Goal: Check status

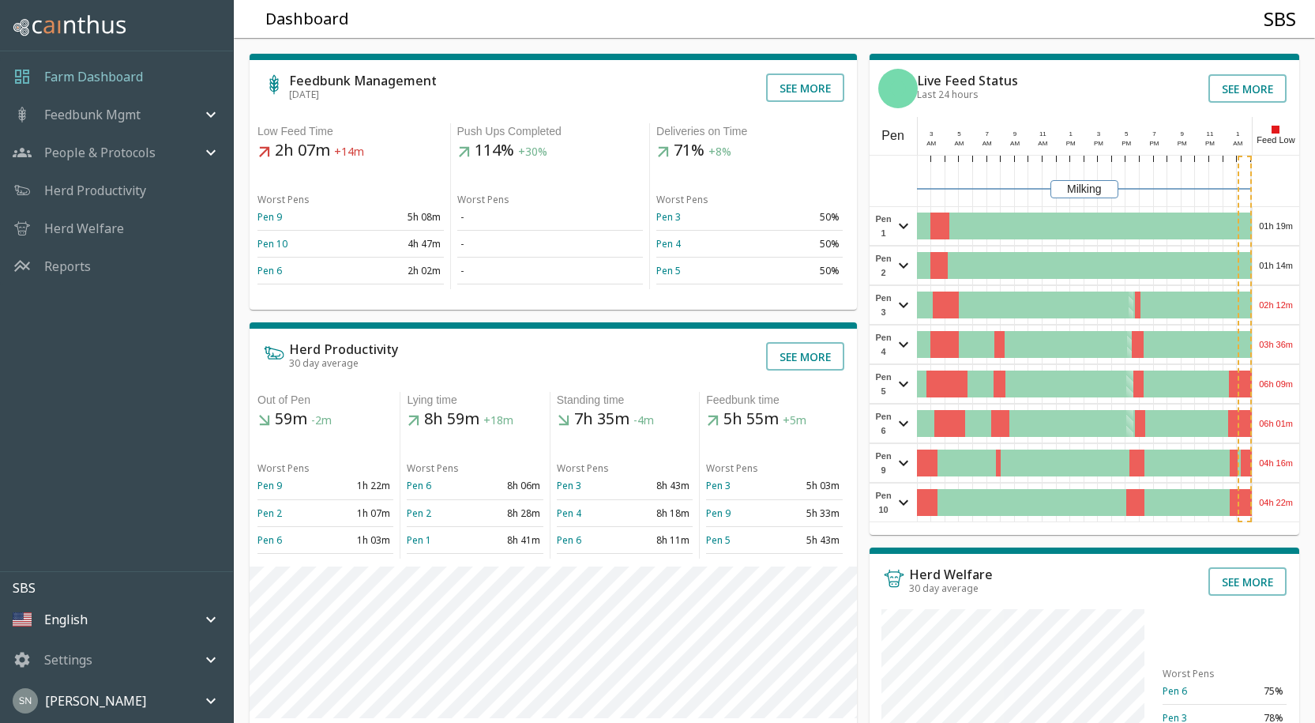
click at [1265, 224] on div "01h 19m" at bounding box center [1276, 226] width 47 height 38
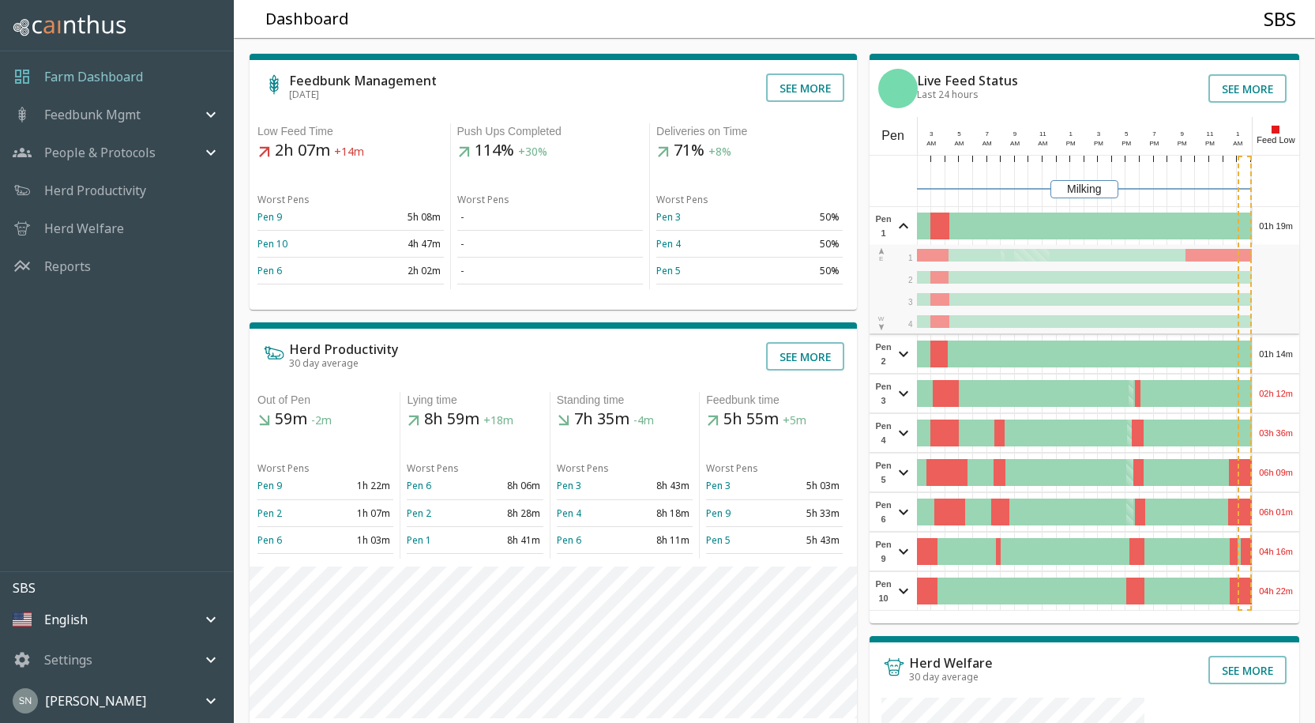
click at [1265, 224] on div "01h 19m" at bounding box center [1276, 226] width 47 height 38
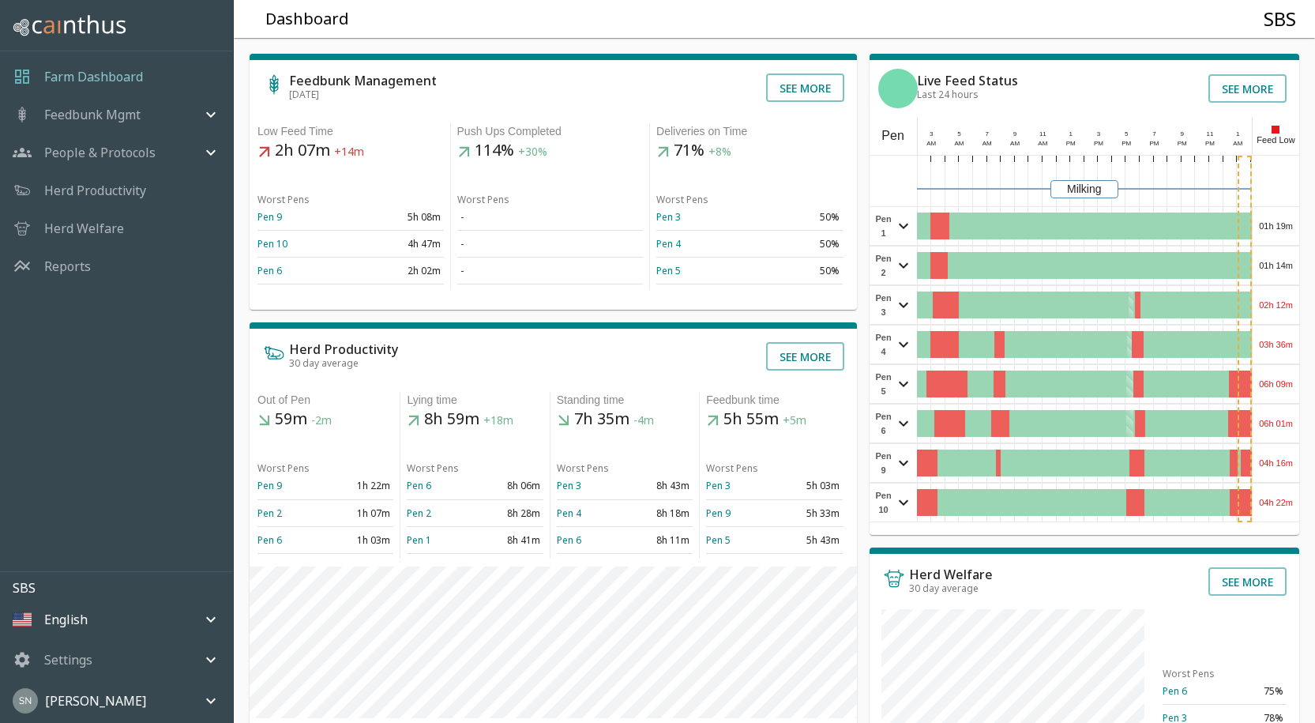
click at [1288, 259] on div "01h 14m" at bounding box center [1276, 265] width 47 height 38
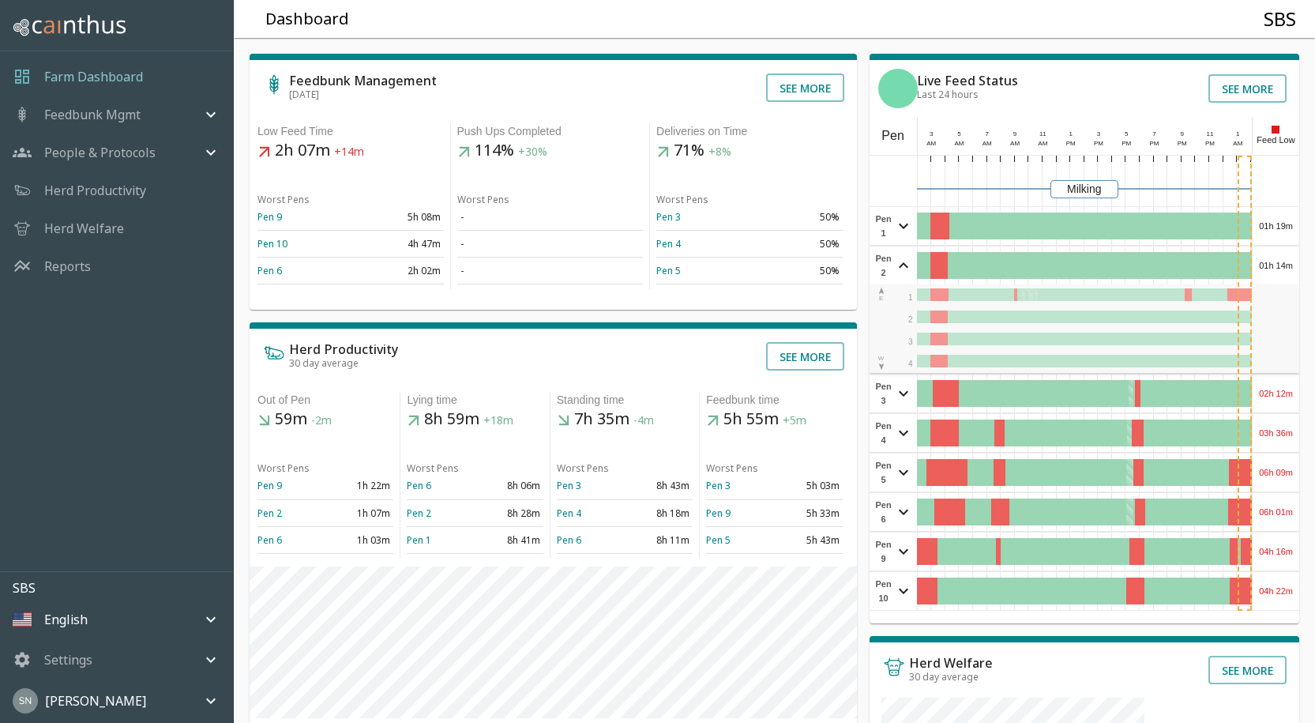
click at [1288, 259] on div "01h 14m" at bounding box center [1276, 265] width 47 height 38
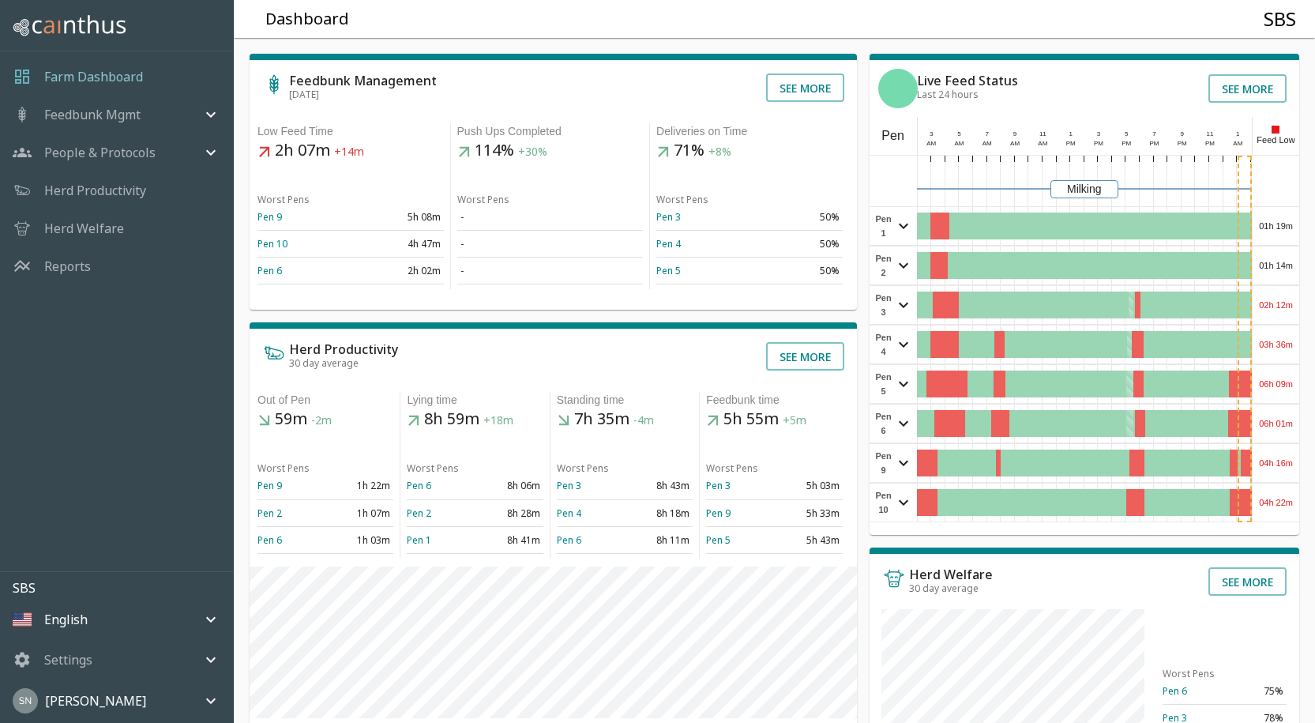
click at [1288, 309] on div "02h 12m" at bounding box center [1276, 305] width 47 height 38
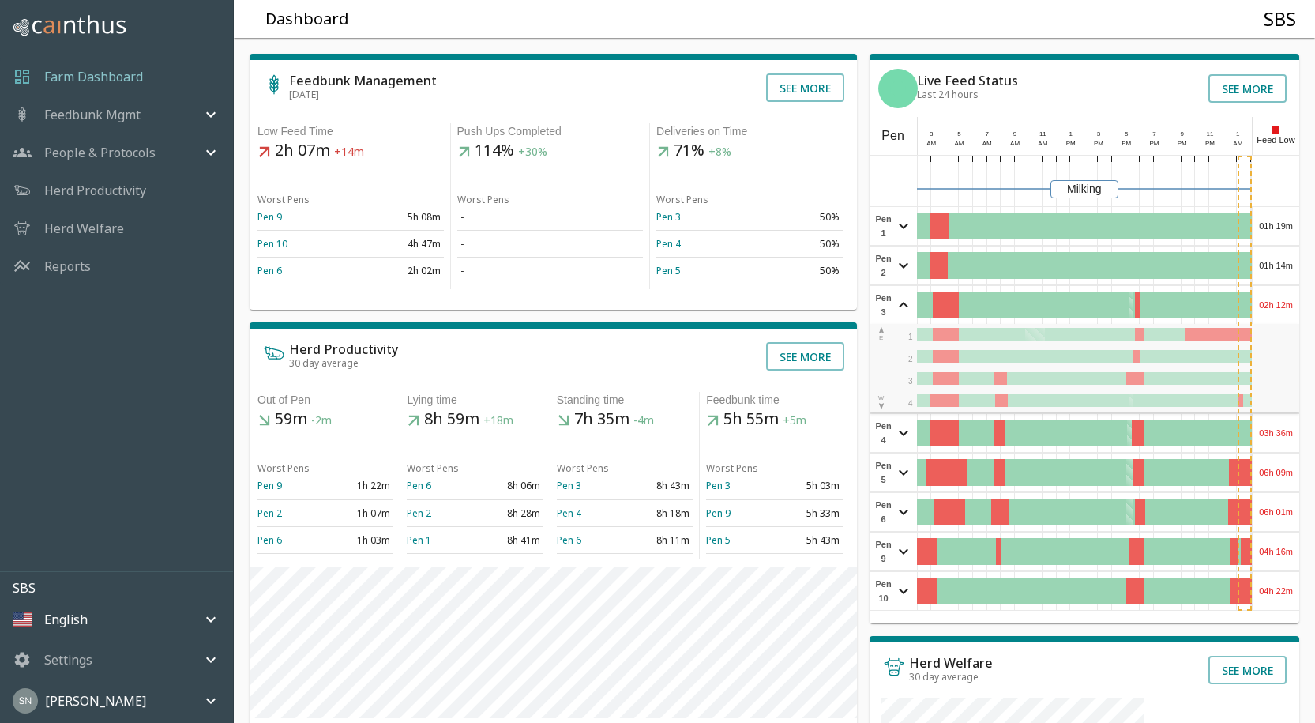
click at [1288, 309] on div "02h 12m" at bounding box center [1276, 305] width 47 height 38
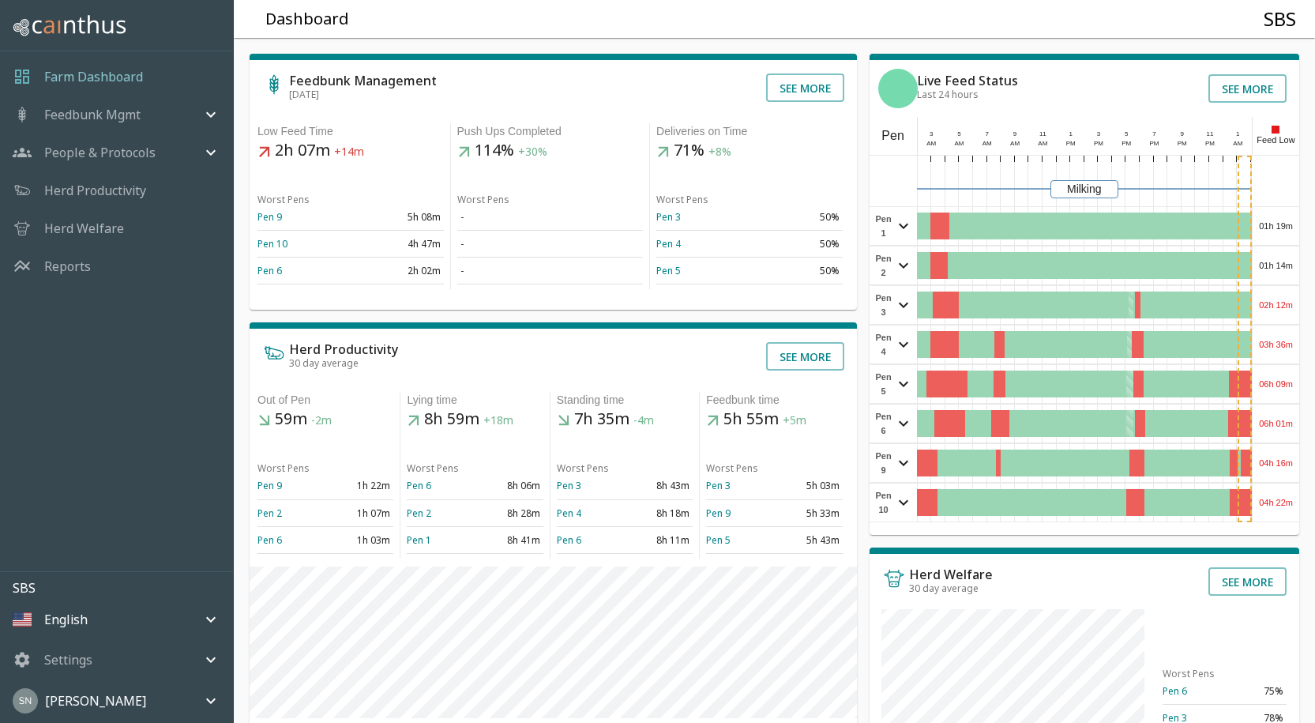
click at [1287, 340] on div "03h 36m" at bounding box center [1276, 344] width 47 height 38
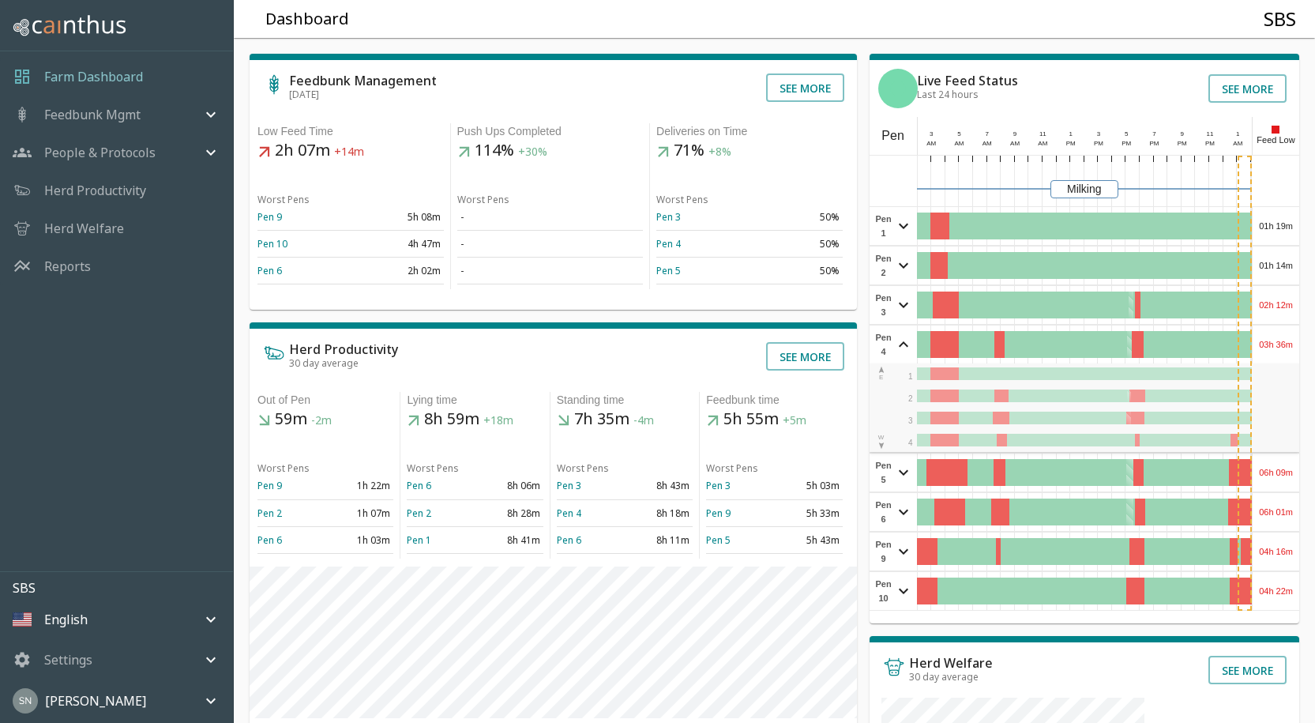
click at [1287, 340] on div "03h 36m" at bounding box center [1276, 344] width 47 height 38
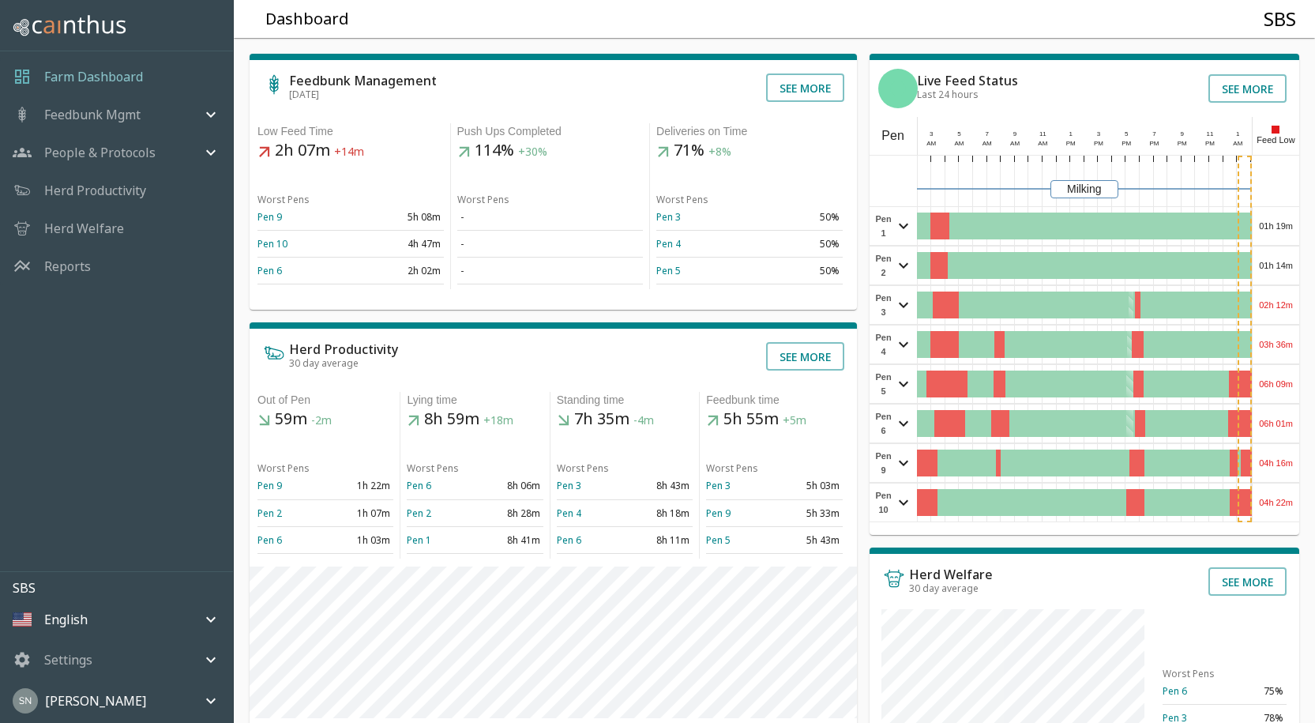
click at [1291, 380] on div "06h 09m" at bounding box center [1276, 384] width 47 height 38
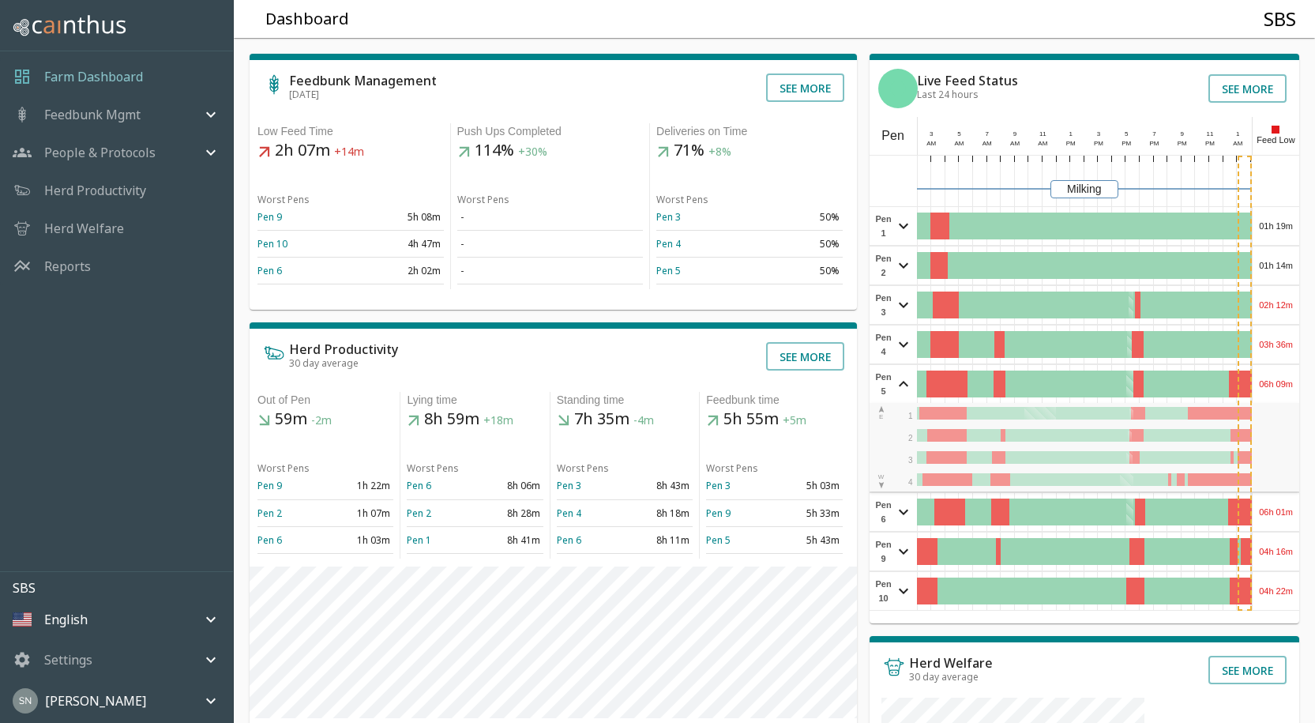
click at [1291, 380] on div "06h 09m" at bounding box center [1276, 384] width 47 height 38
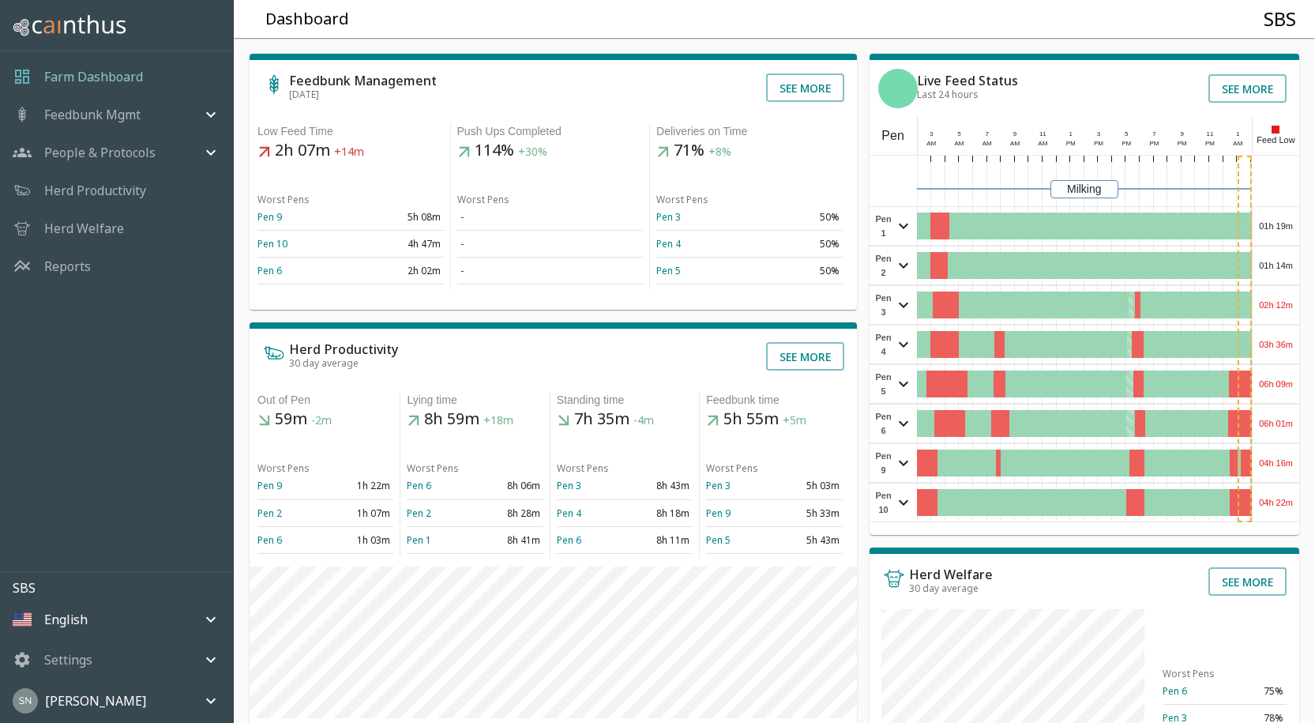
click at [1287, 415] on div "06h 01m" at bounding box center [1276, 423] width 47 height 38
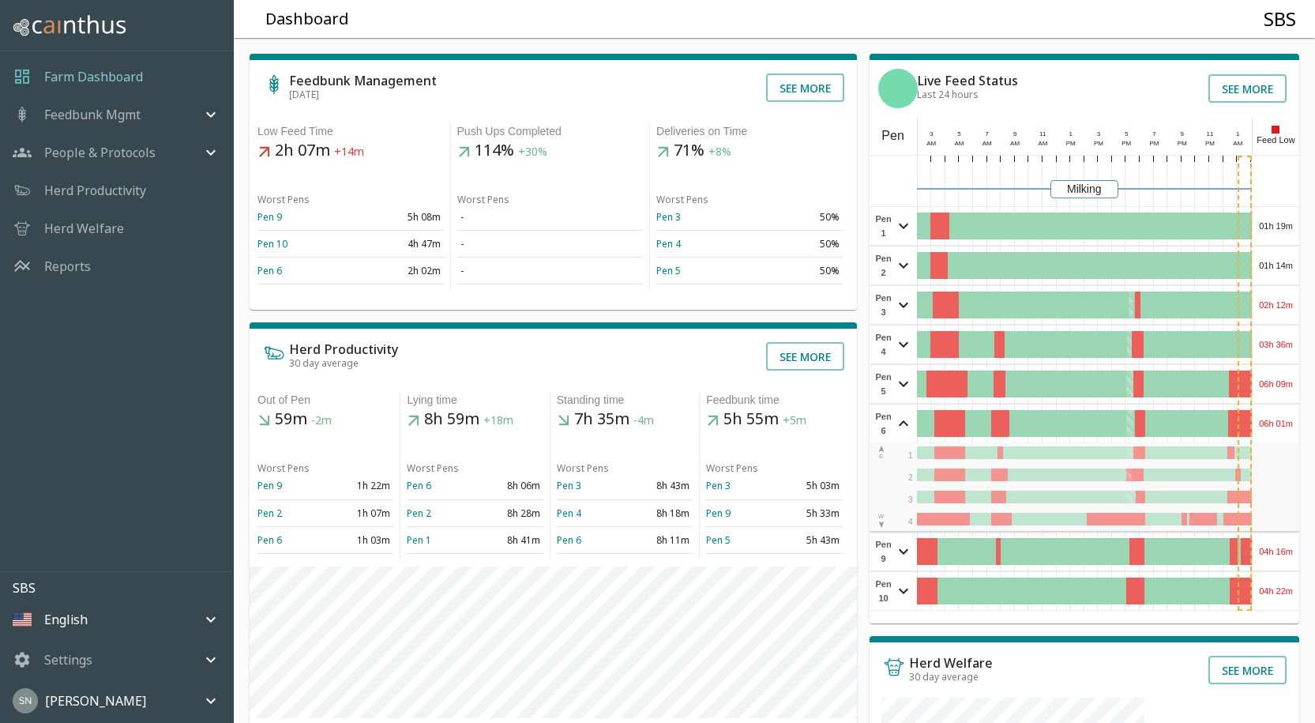
click at [1286, 415] on div "06h 01m" at bounding box center [1276, 423] width 47 height 38
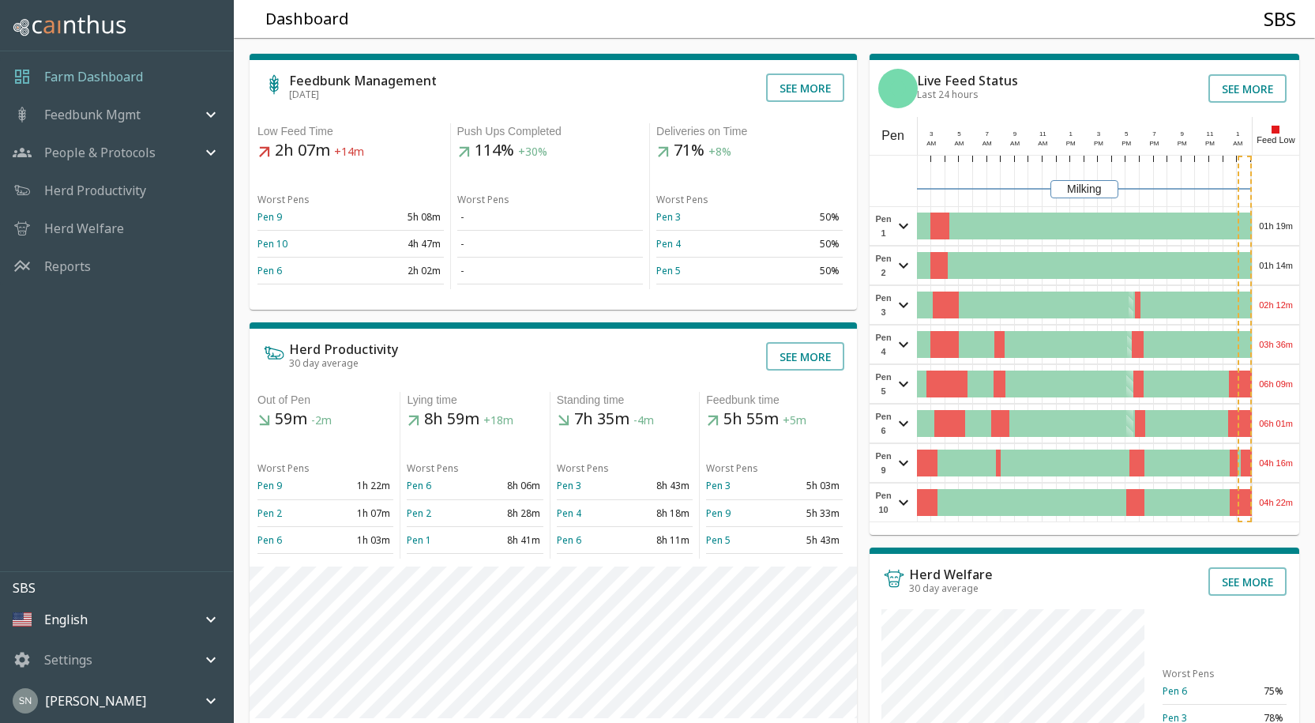
click at [1286, 415] on div "06h 01m" at bounding box center [1276, 423] width 47 height 38
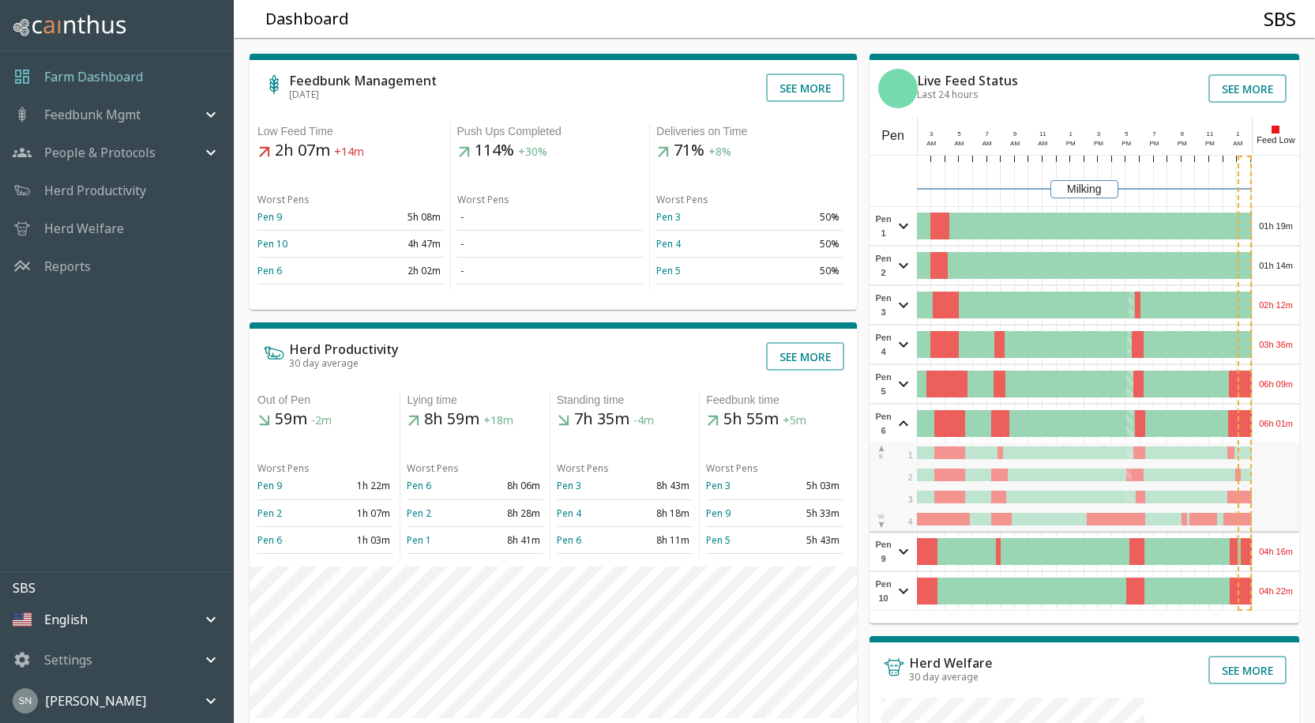
click at [1286, 415] on div "06h 01m" at bounding box center [1276, 423] width 47 height 38
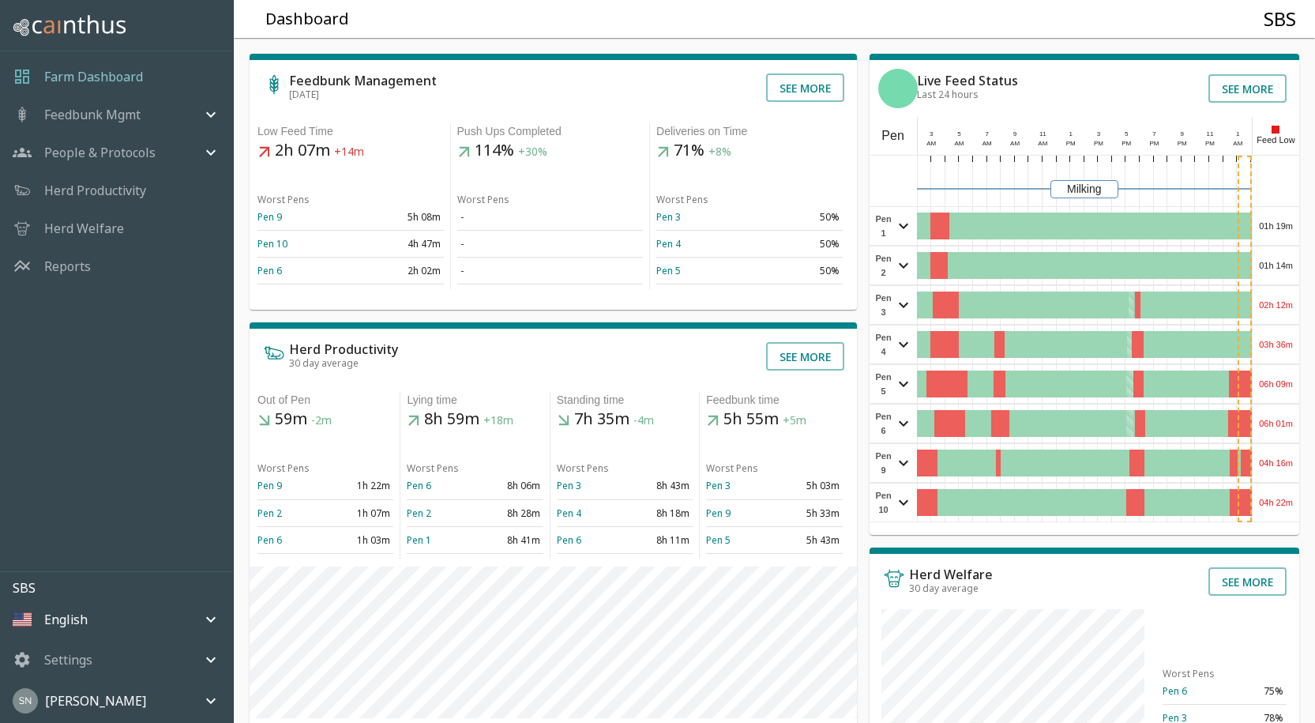
click at [1282, 457] on div "04h 16m" at bounding box center [1276, 463] width 47 height 38
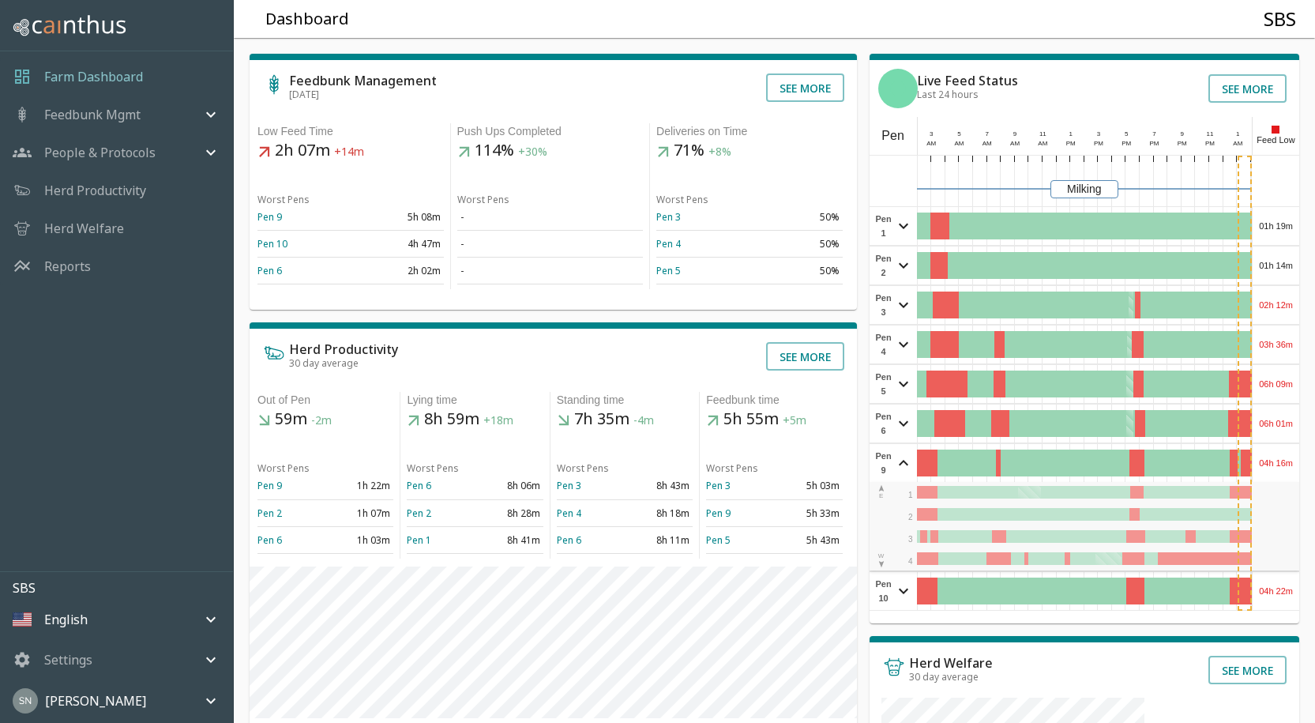
click at [1282, 457] on div "04h 16m" at bounding box center [1276, 463] width 47 height 38
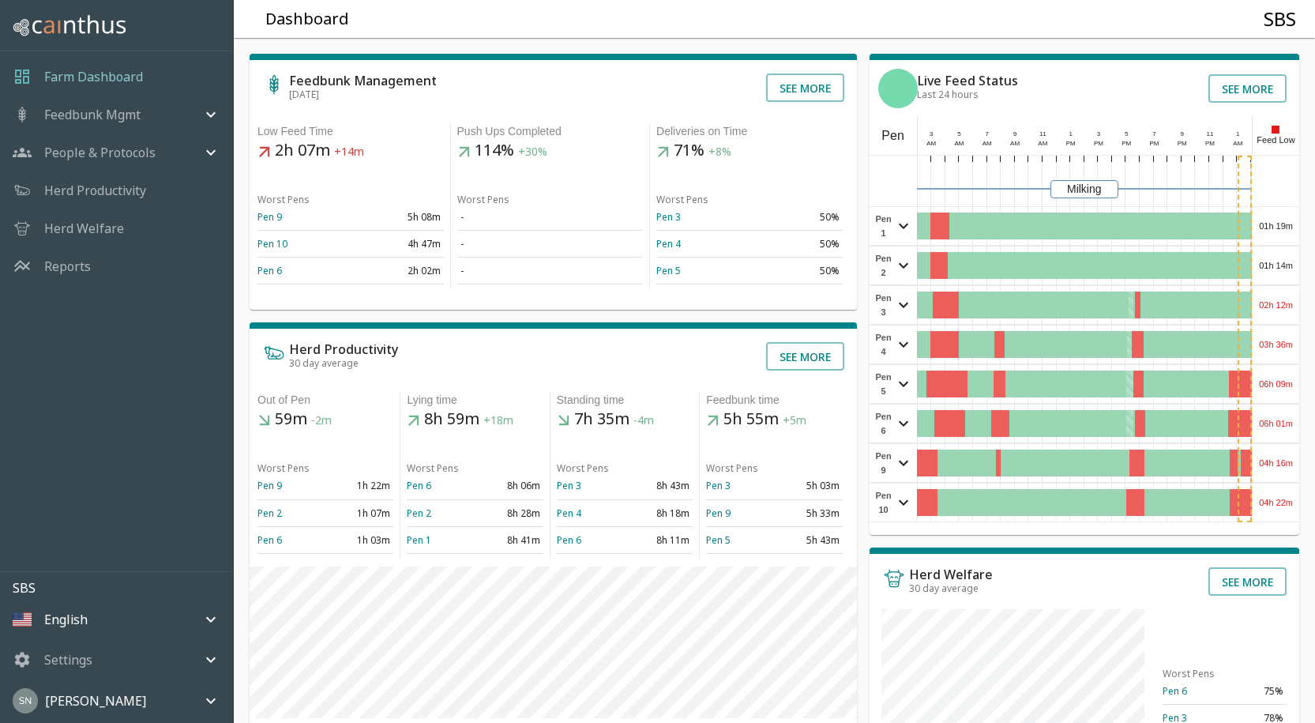
click at [1287, 512] on div "04h 22m" at bounding box center [1276, 502] width 47 height 38
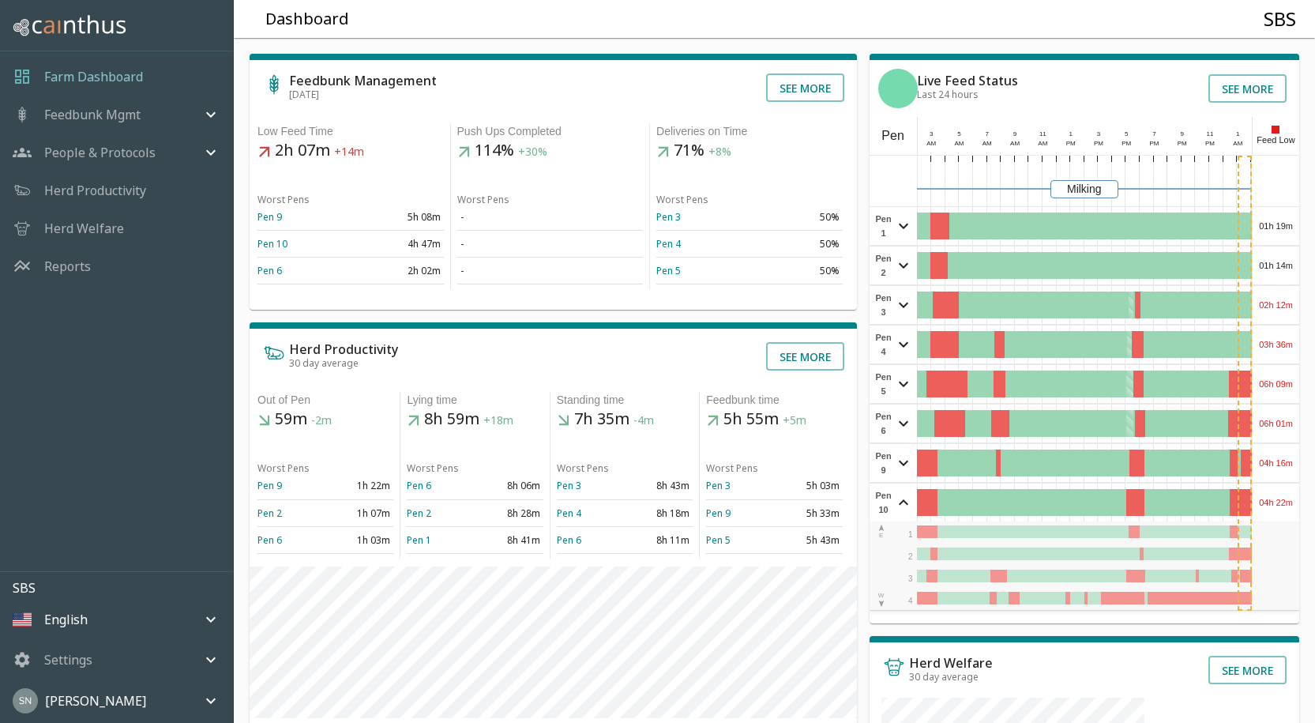
click at [1284, 506] on div "04h 22m" at bounding box center [1276, 502] width 47 height 38
